Goal: Task Accomplishment & Management: Manage account settings

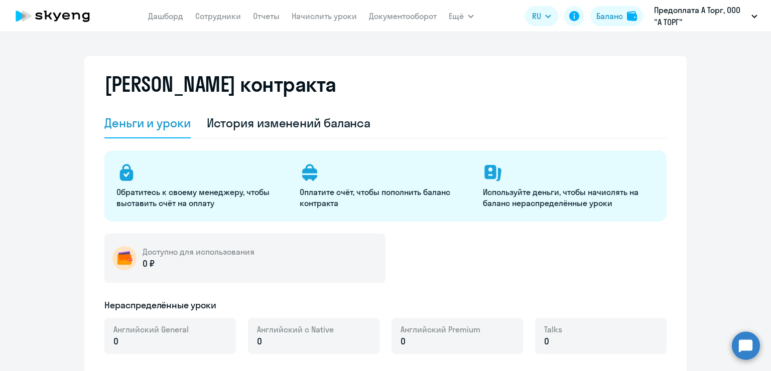
select select "english_adult_not_native_speaker"
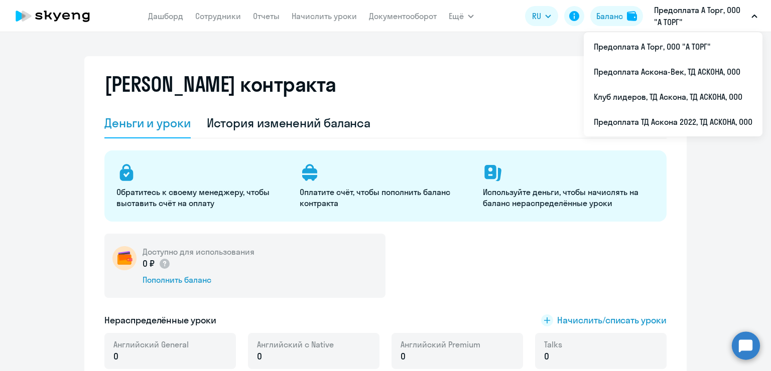
click at [711, 10] on p "Предоплата А Торг, ООО "А ТОРГ"" at bounding box center [700, 16] width 93 height 24
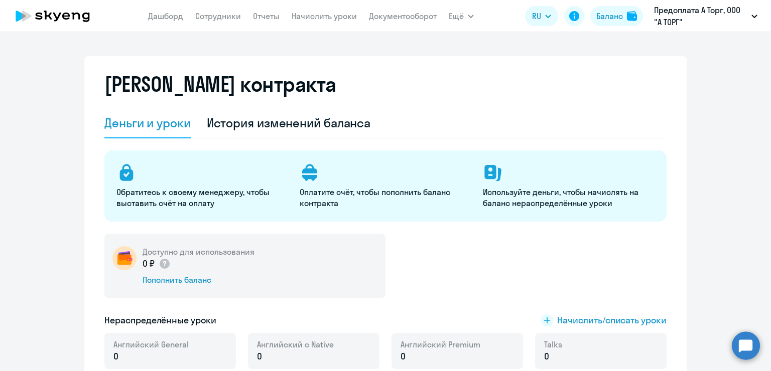
click at [711, 10] on p "Предоплата А Торг, ООО "А ТОРГ"" at bounding box center [700, 16] width 93 height 24
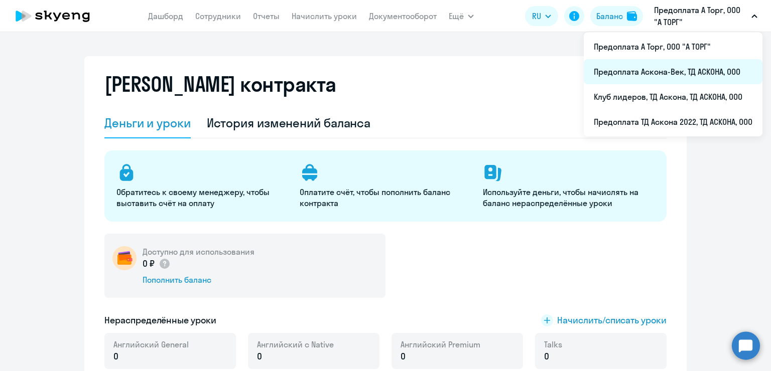
click at [670, 80] on li "Предоплата Аскона-Век, ТД АСКОНА, ООО" at bounding box center [672, 71] width 179 height 25
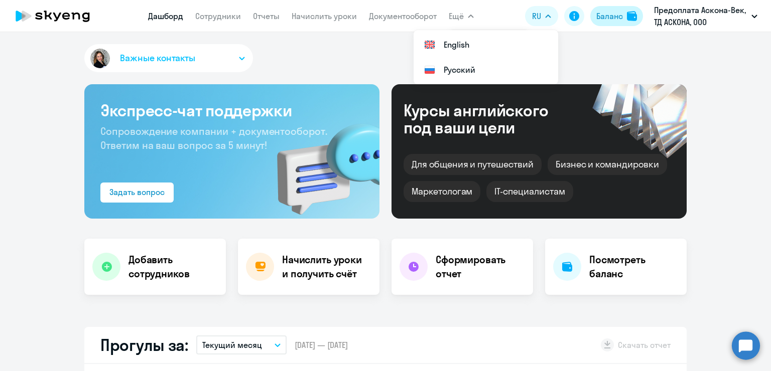
click at [603, 12] on div "Баланс" at bounding box center [609, 16] width 27 height 12
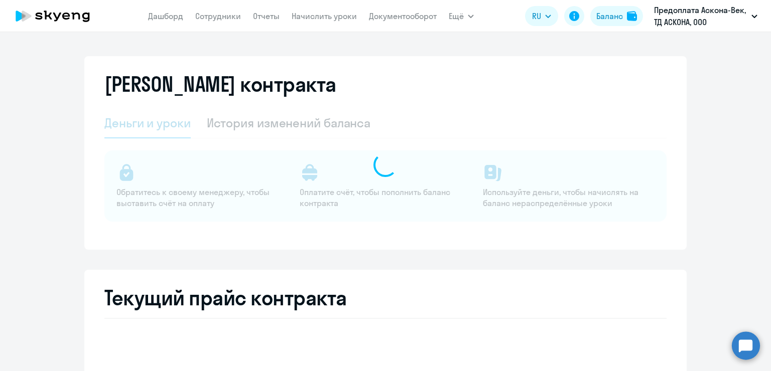
select select "english_adult_not_native_speaker"
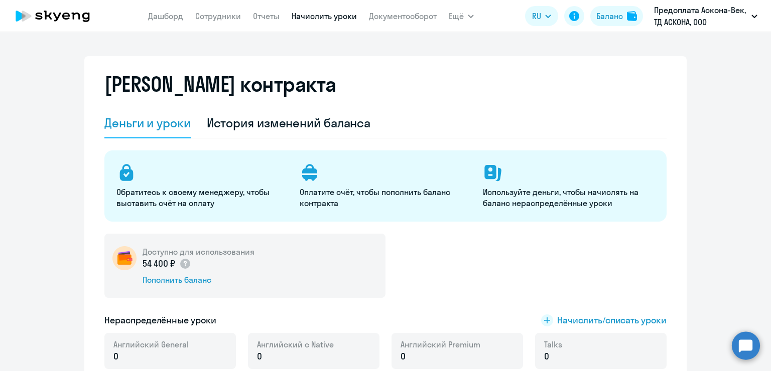
click at [336, 16] on link "Начислить уроки" at bounding box center [323, 16] width 65 height 10
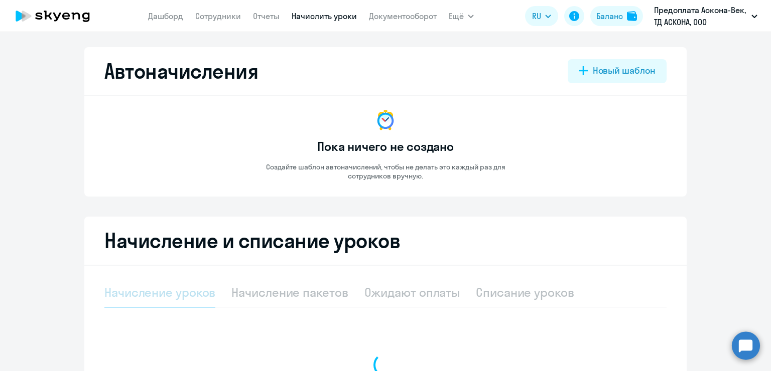
select select "10"
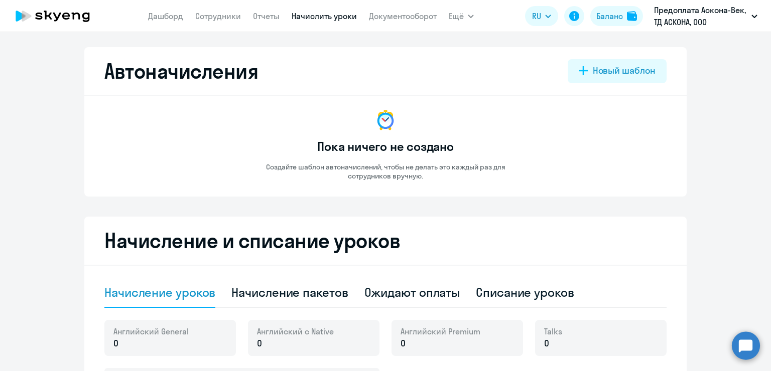
scroll to position [251, 0]
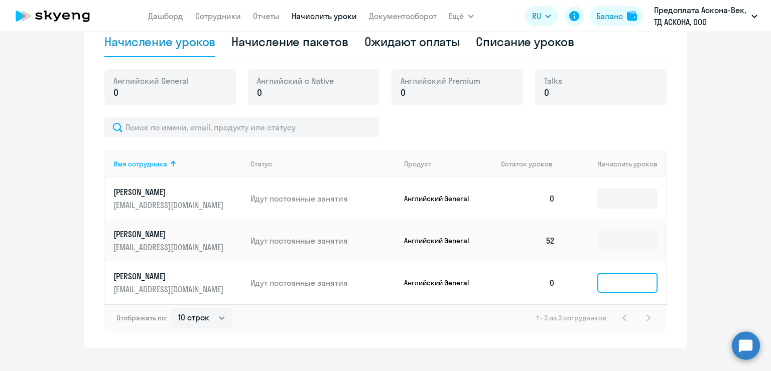
click at [632, 286] on input at bounding box center [627, 283] width 60 height 20
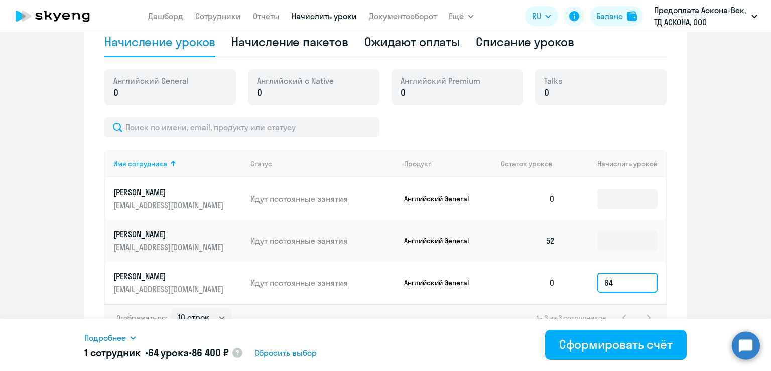
type input "6"
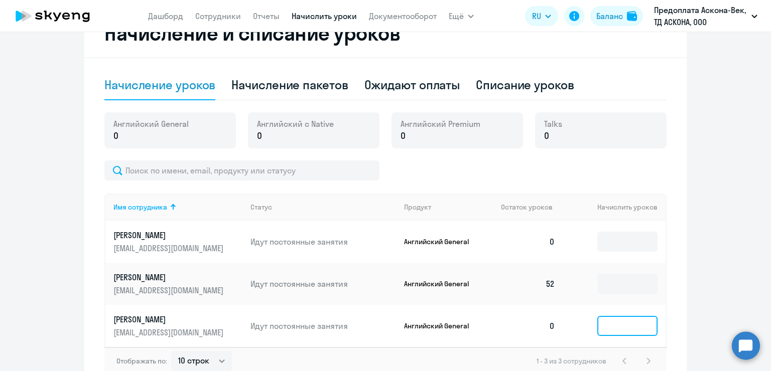
scroll to position [151, 0]
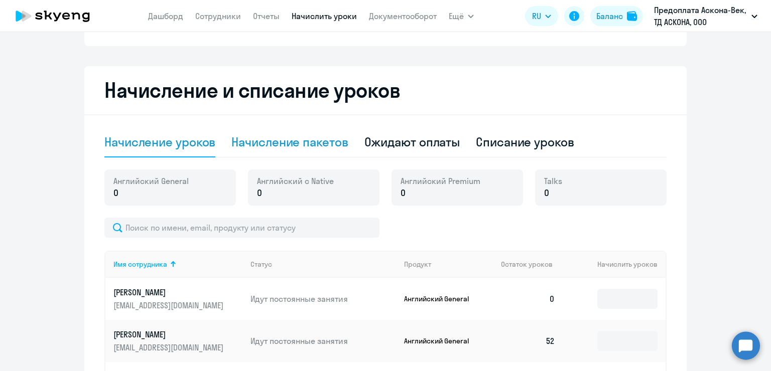
click at [320, 146] on div "Начисление пакетов" at bounding box center [289, 142] width 116 height 16
select select "10"
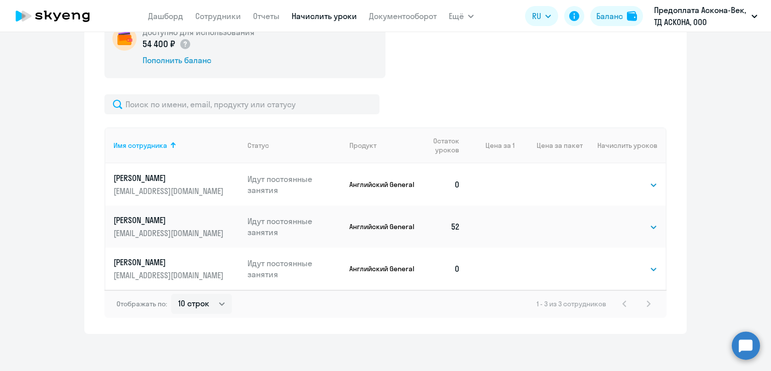
scroll to position [309, 0]
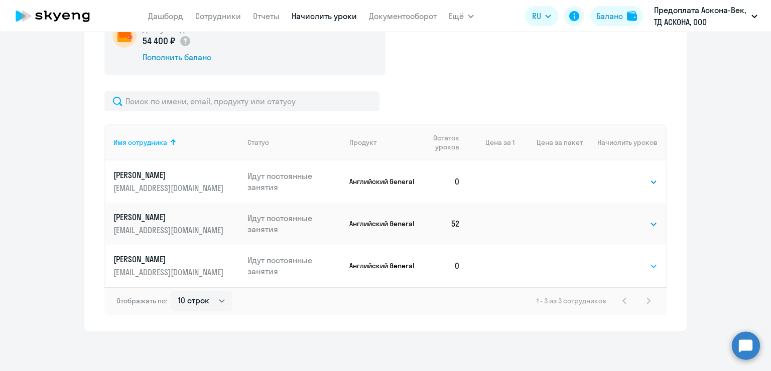
click at [627, 261] on select "Выбрать 4 8 16 32 64 96 128" at bounding box center [636, 266] width 41 height 12
select select "64"
click at [616, 260] on select "Выбрать 4 8 16 32 64 96 128" at bounding box center [636, 266] width 41 height 12
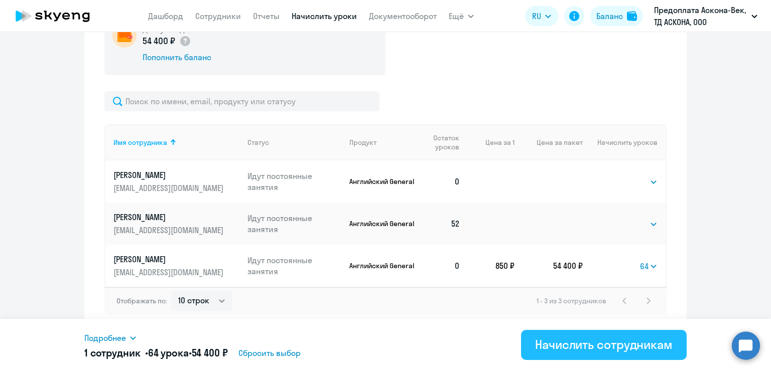
click at [608, 345] on div "Начислить сотрудникам" at bounding box center [603, 345] width 137 height 16
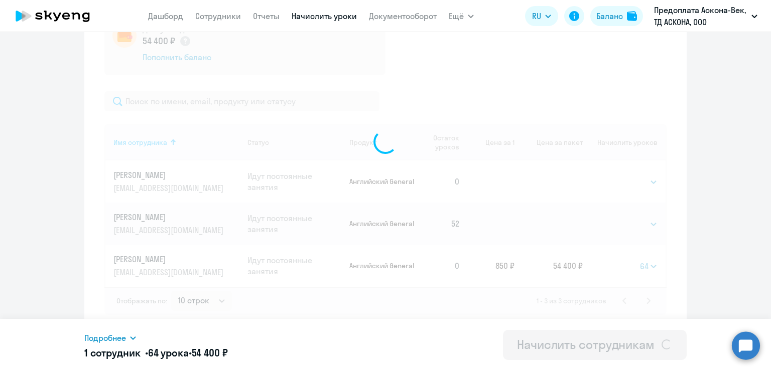
select select
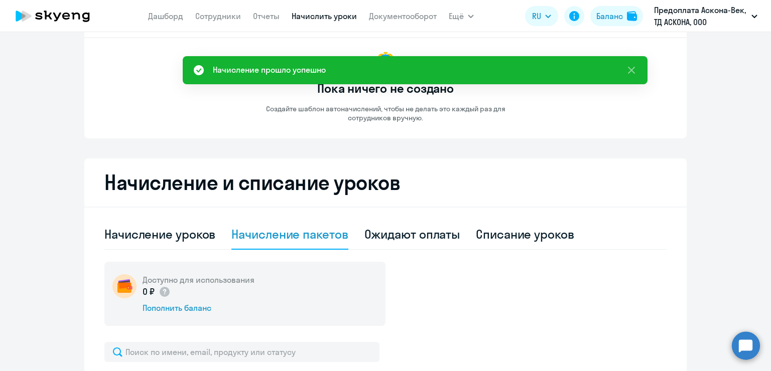
scroll to position [0, 0]
